Goal: Submit feedback/report problem

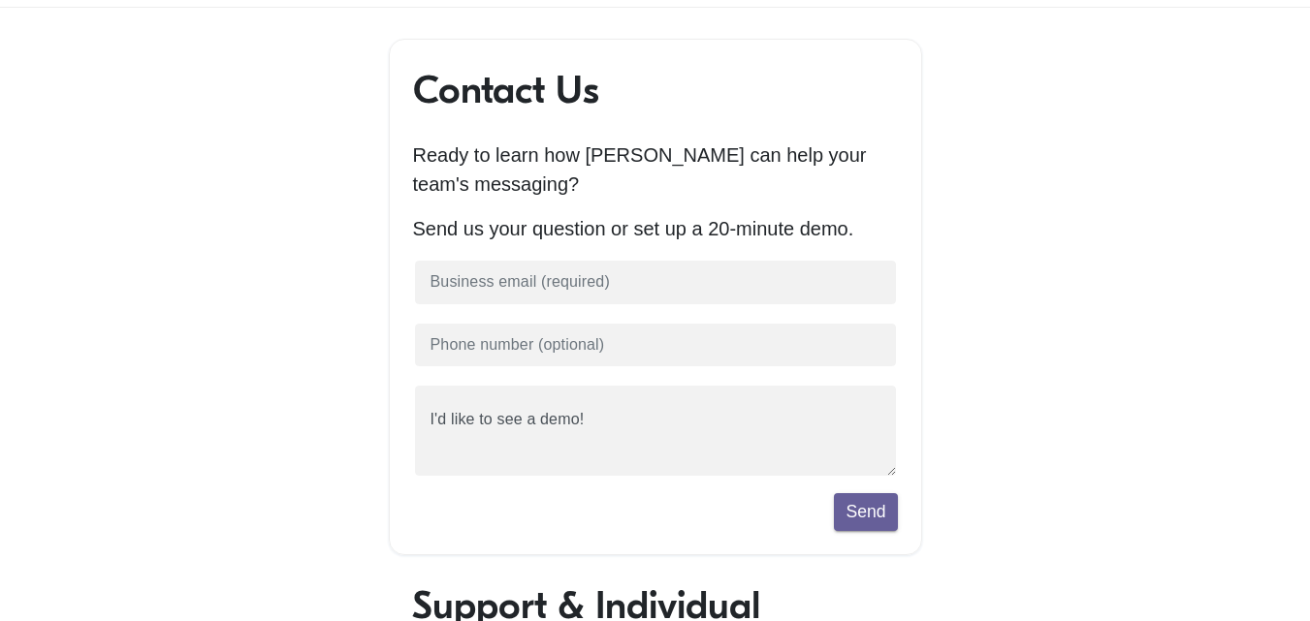
scroll to position [109, 0]
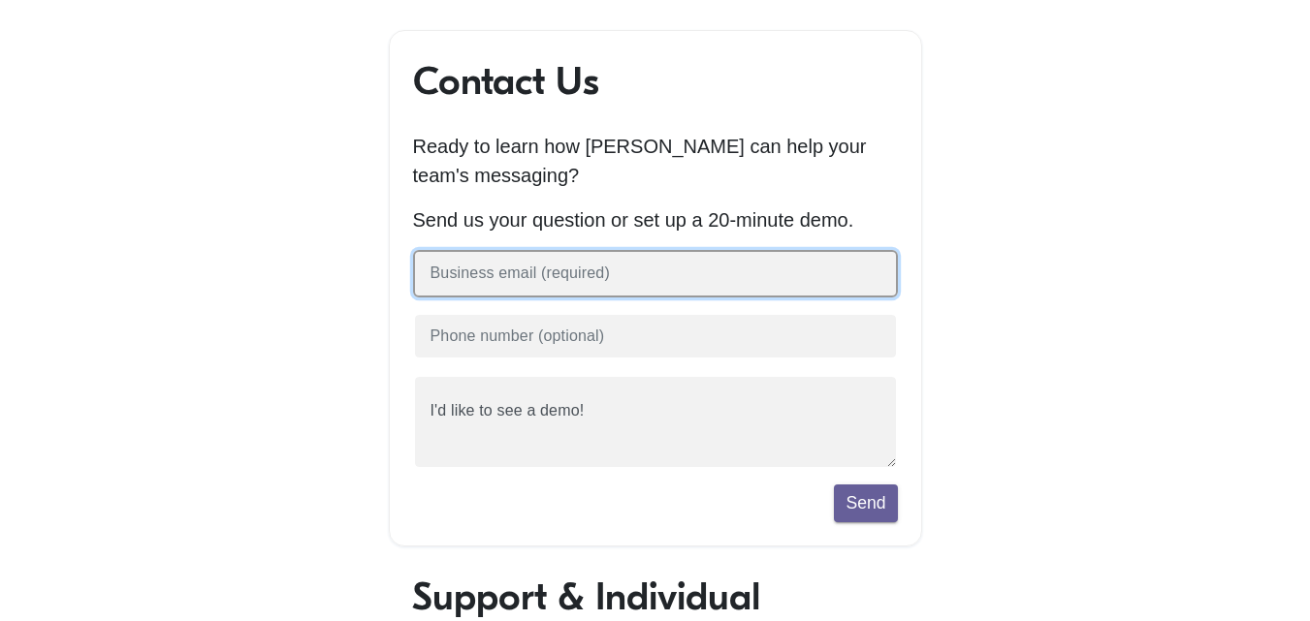
click at [577, 273] on input "text" at bounding box center [655, 274] width 485 height 48
type input "linkbuilderfaisal@gmail.com"
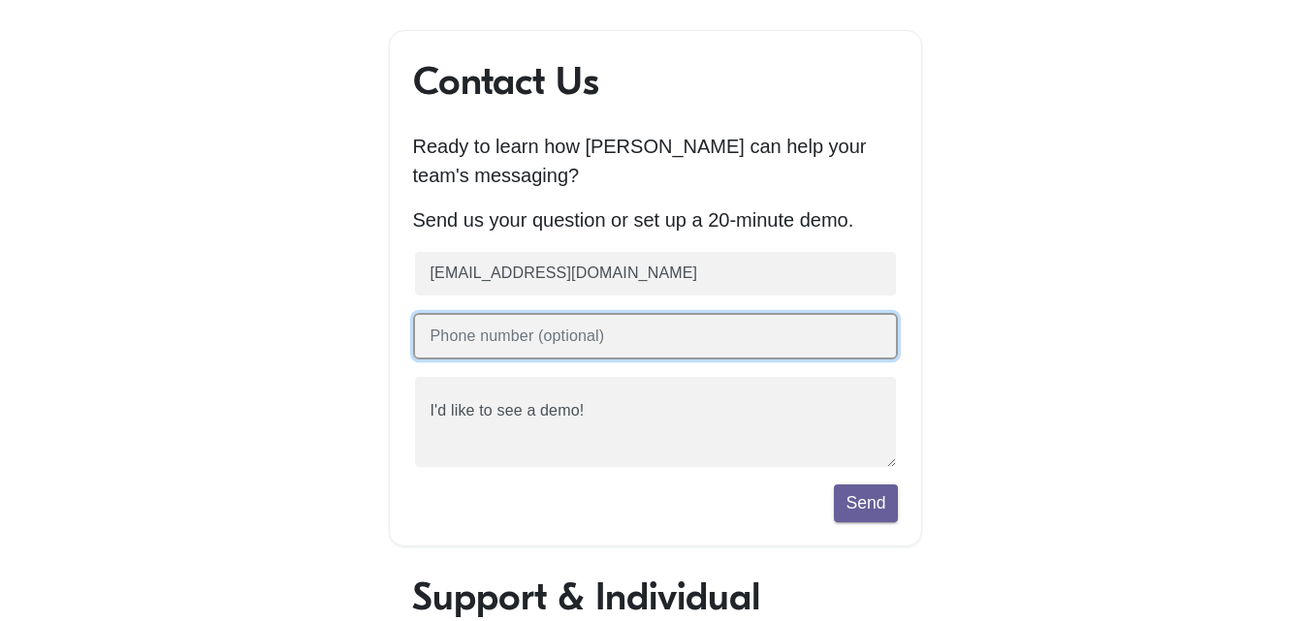
type input "03427602261"
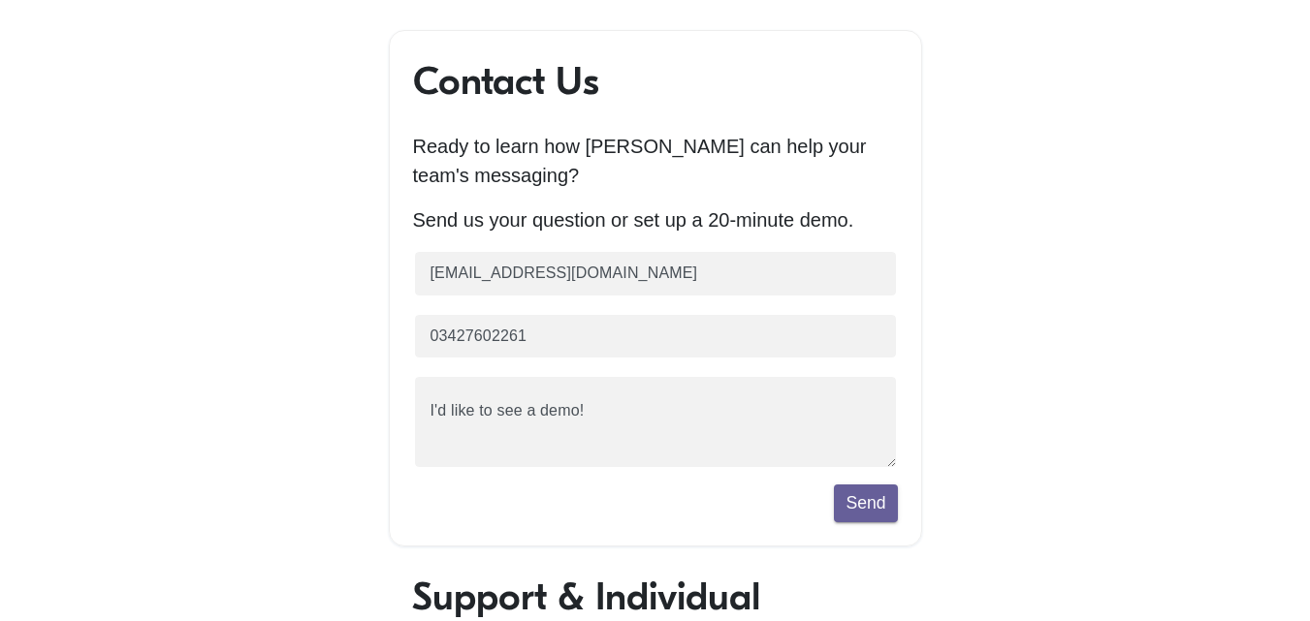
scroll to position [14, 17]
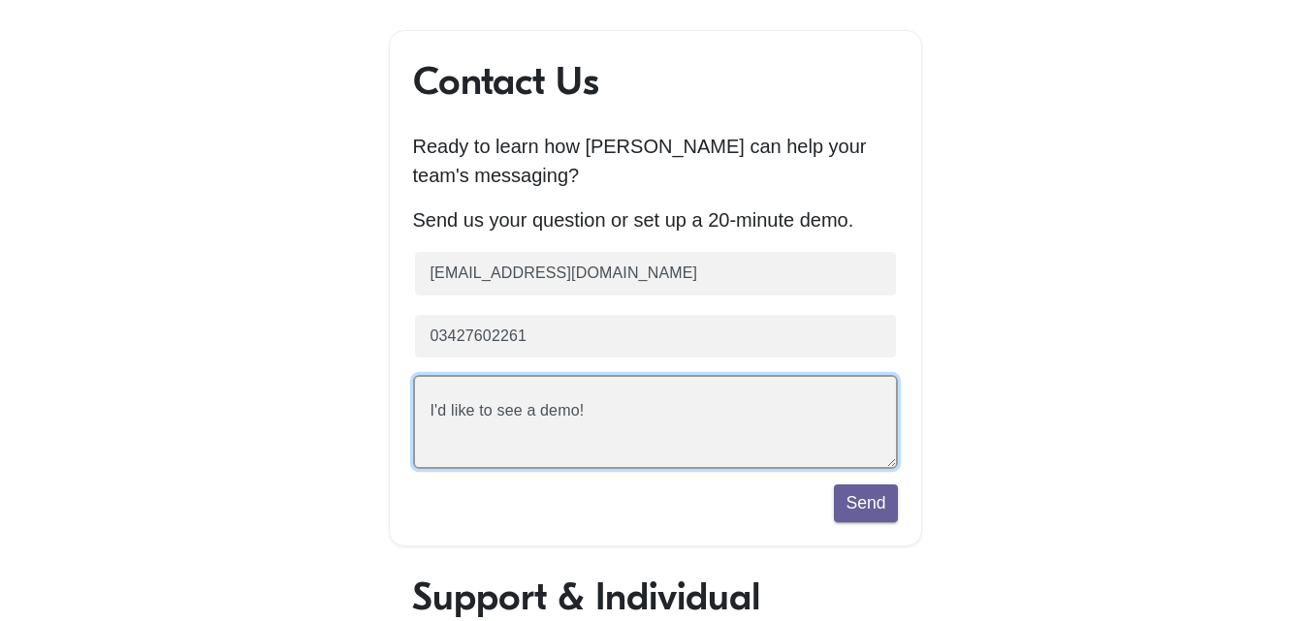
paste textarea "Hi, I am an outreach link builder, SEO specialist and content writer. Maybe you…"
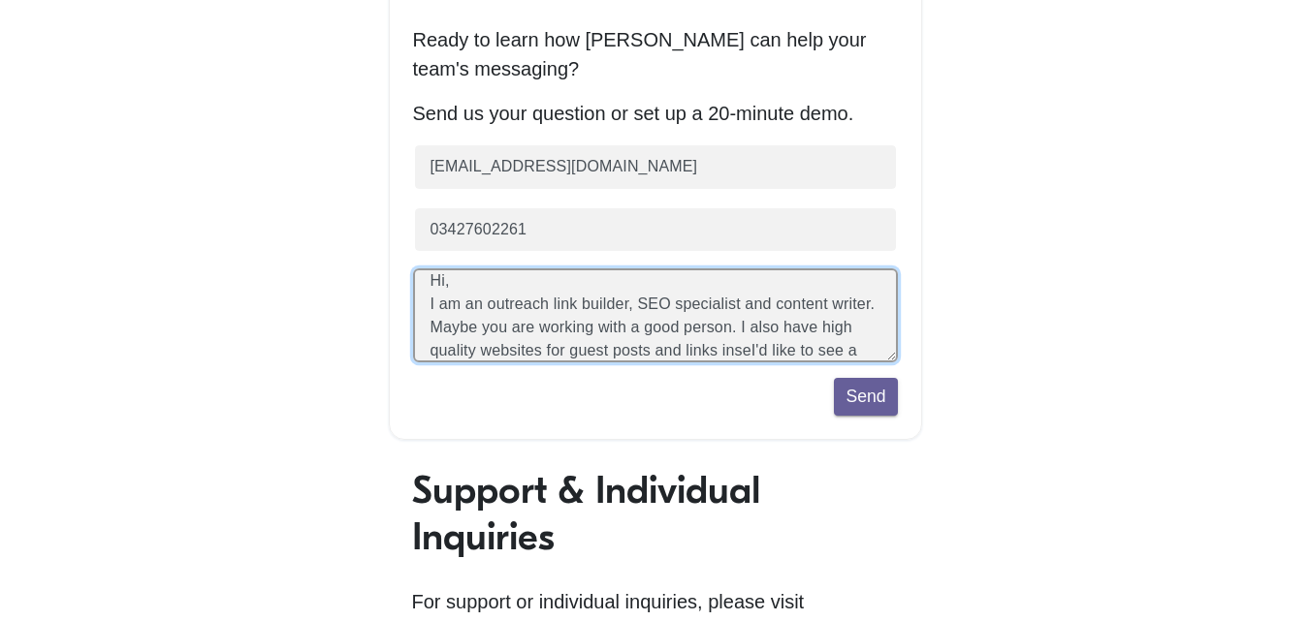
scroll to position [222, 0]
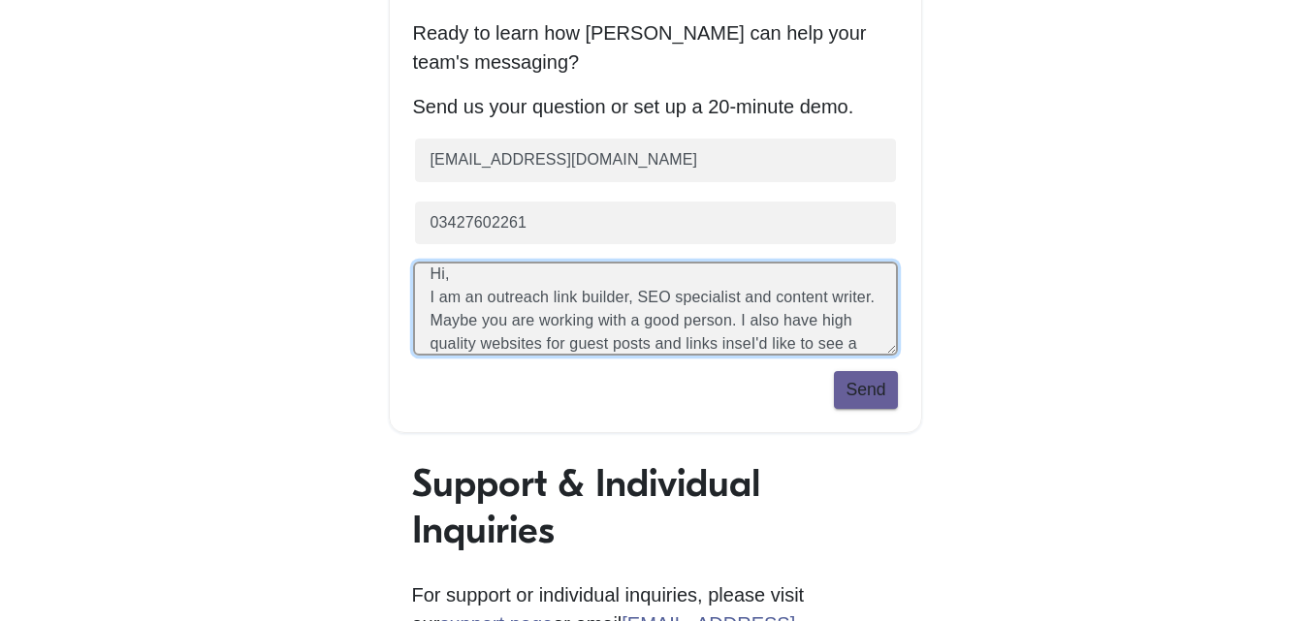
type textarea "Hi, I am an outreach link builder, SEO specialist and content writer. Maybe you…"
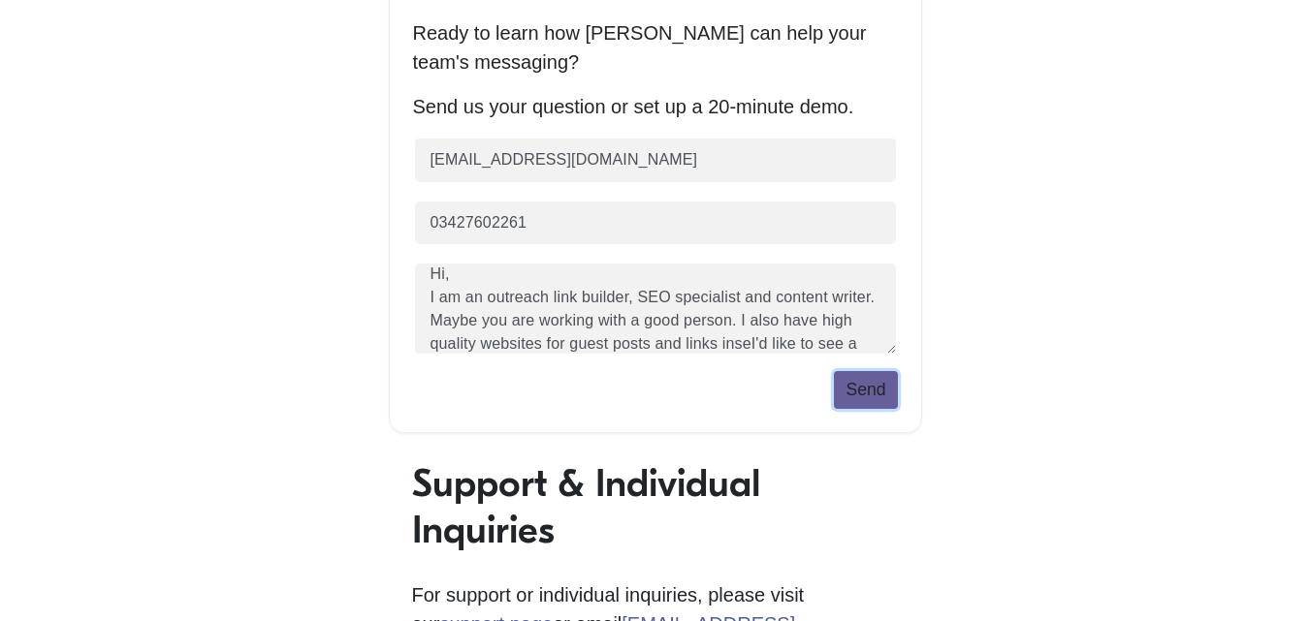
click at [884, 398] on button "Send" at bounding box center [865, 389] width 63 height 37
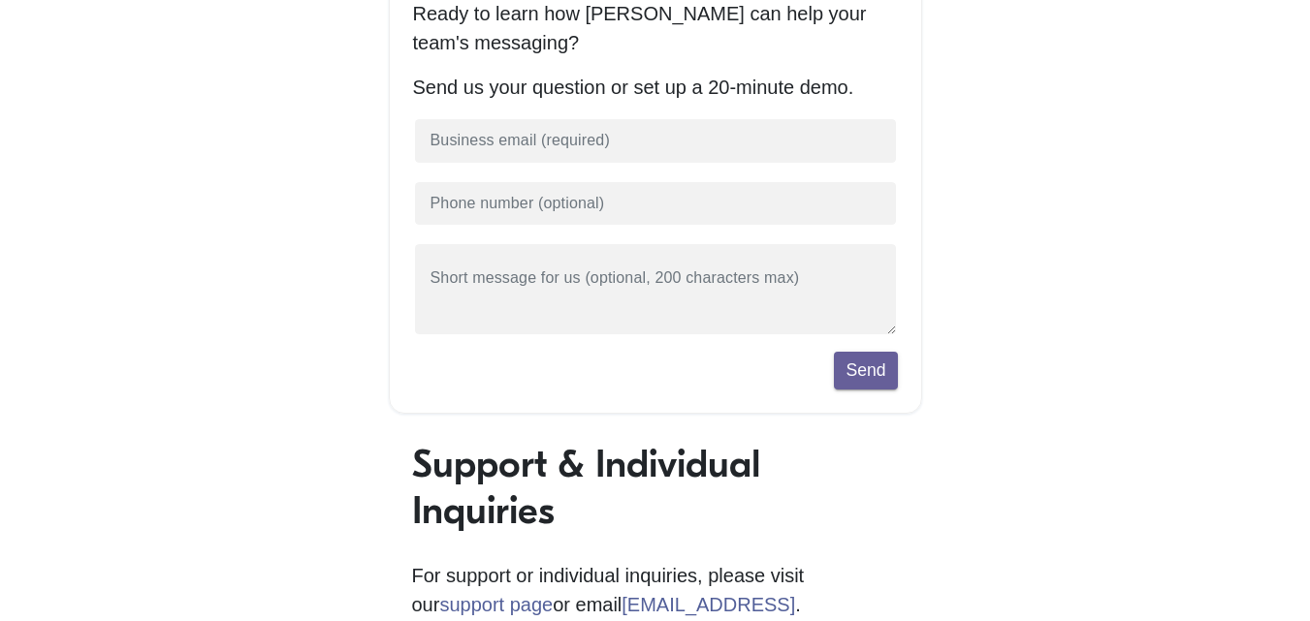
scroll to position [240, 0]
click at [1016, 281] on div "Contact Us Ready to learn how Sapling can help your team's messaging? Send us y…" at bounding box center [655, 483] width 1105 height 1170
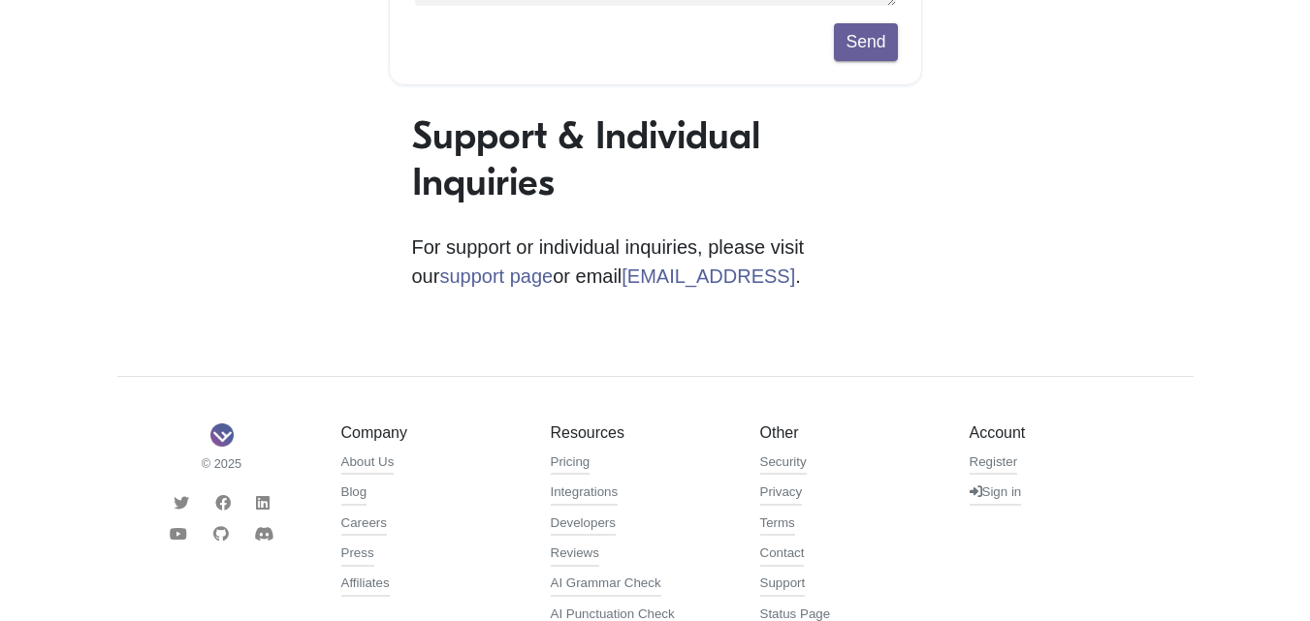
scroll to position [699, 0]
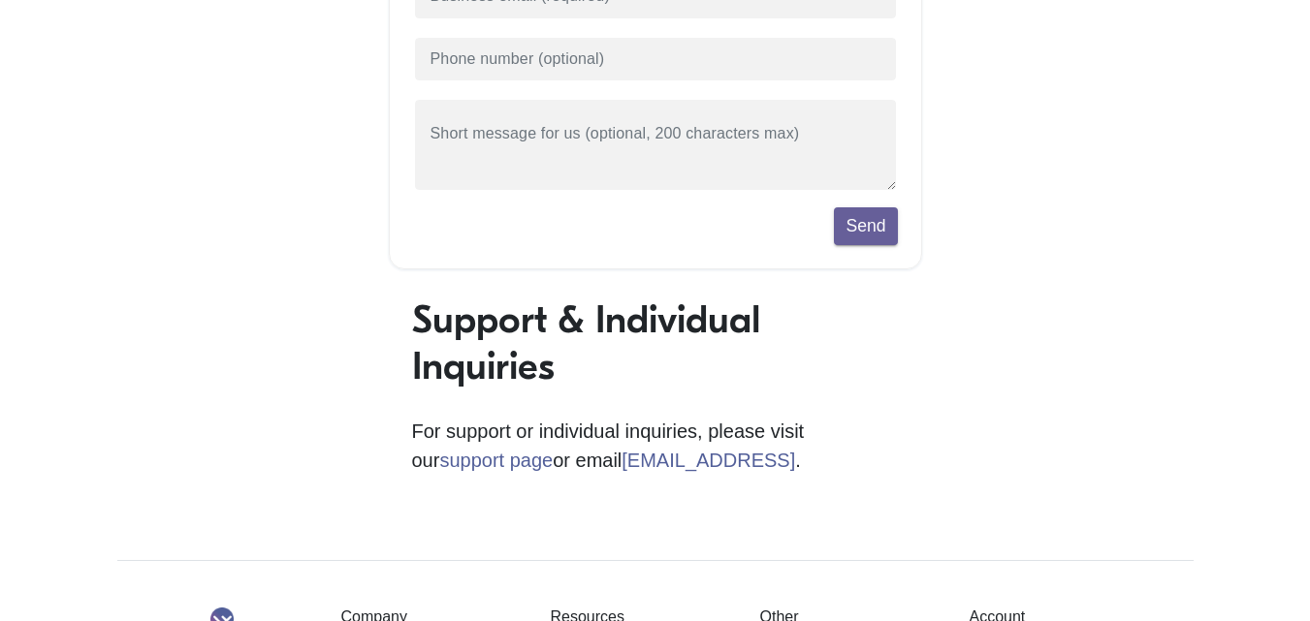
scroll to position [455, 0]
